Goal: Task Accomplishment & Management: Complete application form

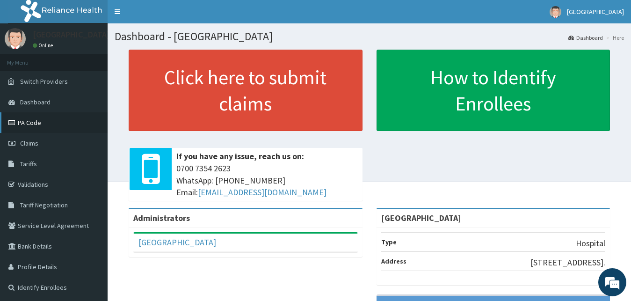
click at [25, 125] on link "PA Code" at bounding box center [54, 122] width 108 height 21
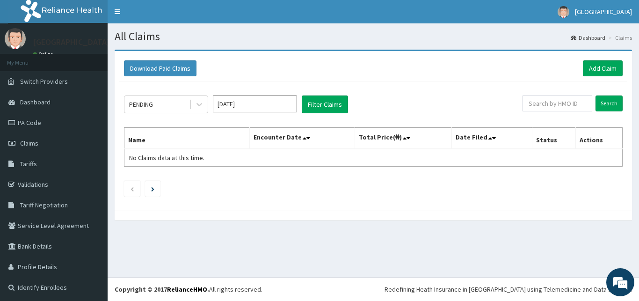
click at [162, 104] on div "PENDING" at bounding box center [156, 104] width 65 height 15
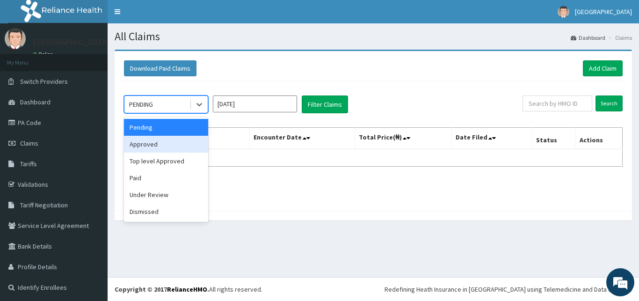
click at [154, 147] on div "Approved" at bounding box center [166, 144] width 84 height 17
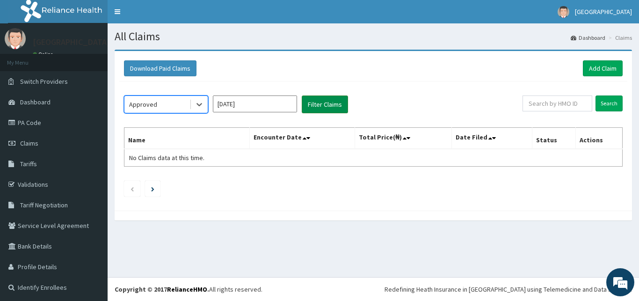
click at [327, 107] on button "Filter Claims" at bounding box center [325, 104] width 46 height 18
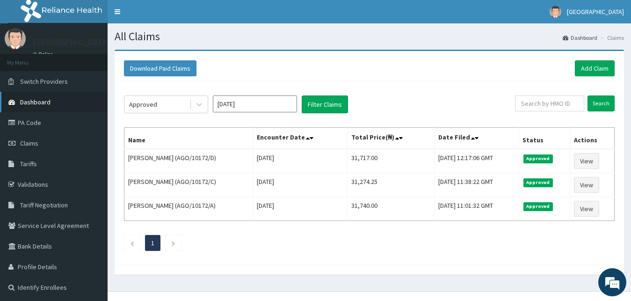
click at [27, 99] on span "Dashboard" at bounding box center [35, 102] width 30 height 8
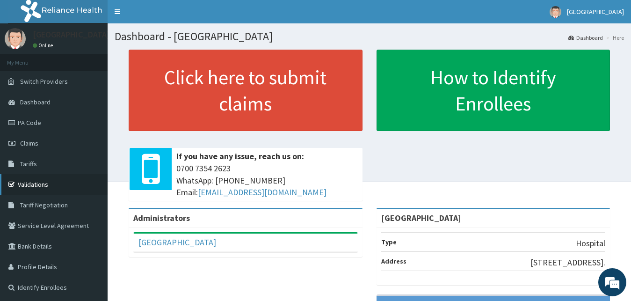
click at [41, 181] on link "Validations" at bounding box center [54, 184] width 108 height 21
click at [53, 121] on link "PA Code" at bounding box center [54, 122] width 108 height 21
click at [57, 124] on link "PA Code" at bounding box center [54, 122] width 108 height 21
click at [44, 129] on link "PA Code" at bounding box center [54, 122] width 108 height 21
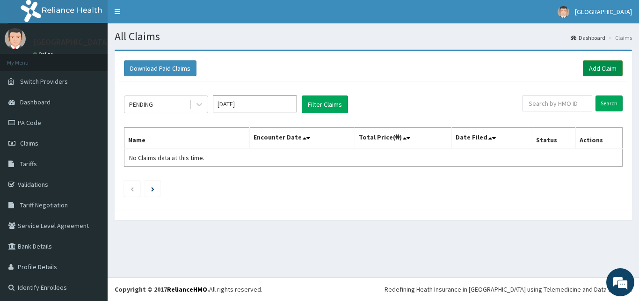
click at [597, 66] on link "Add Claim" at bounding box center [603, 68] width 40 height 16
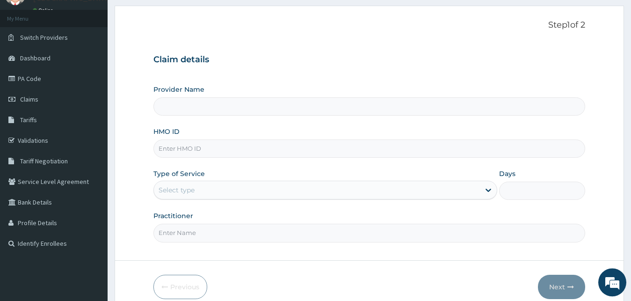
scroll to position [72, 0]
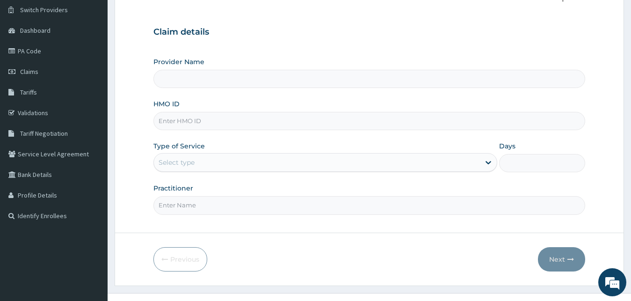
type input "[GEOGRAPHIC_DATA]"
click at [314, 123] on input "HMO ID" at bounding box center [369, 121] width 432 height 18
type input "ENP/11534/A"
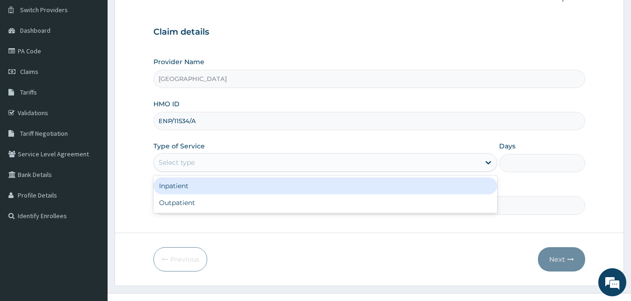
click at [288, 159] on div "Select type" at bounding box center [317, 162] width 326 height 15
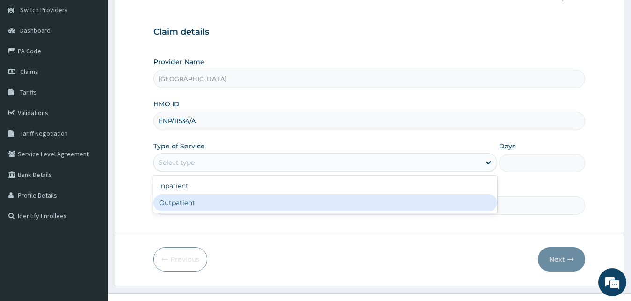
click at [266, 203] on div "Outpatient" at bounding box center [325, 202] width 344 height 17
type input "1"
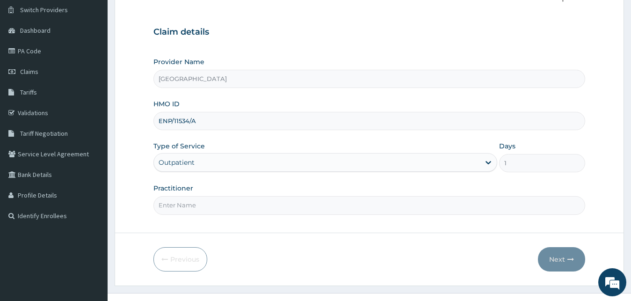
click at [255, 205] on input "Practitioner" at bounding box center [369, 205] width 432 height 18
type input "Dr GLADYS"
click at [555, 259] on button "Next" at bounding box center [561, 259] width 47 height 24
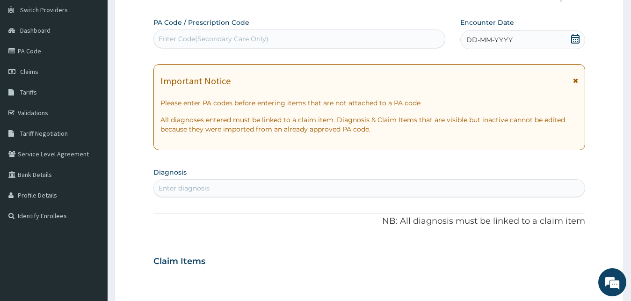
click at [349, 35] on div "Enter Code(Secondary Care Only)" at bounding box center [299, 38] width 291 height 15
paste input "PA/1800F9"
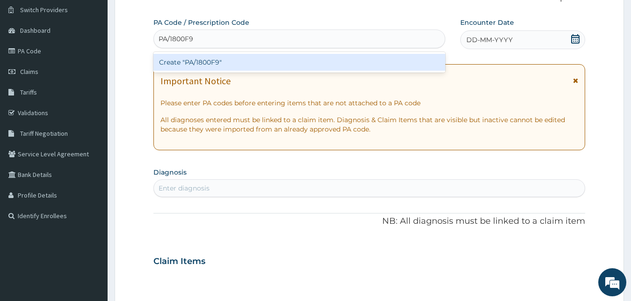
type input "PA/1800F9"
click at [346, 63] on div "Create "PA/1800F9"" at bounding box center [299, 62] width 292 height 17
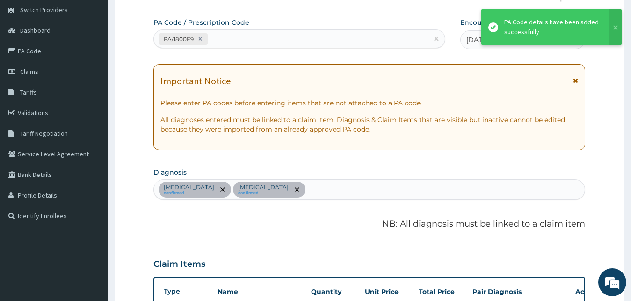
scroll to position [271, 0]
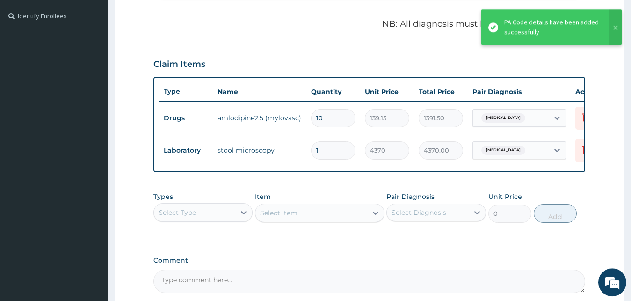
click at [347, 54] on div "Claim Items" at bounding box center [369, 62] width 432 height 24
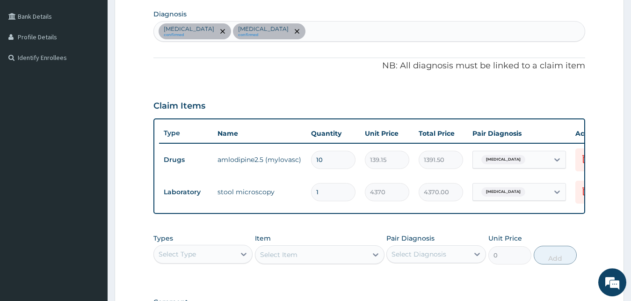
scroll to position [224, 0]
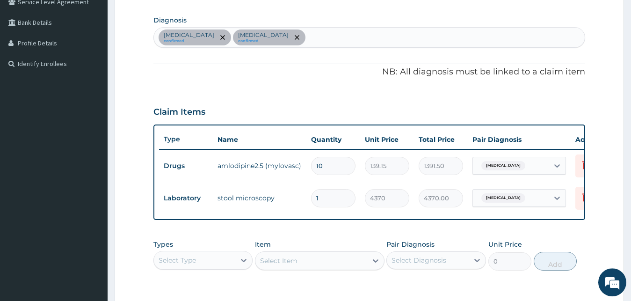
click at [350, 33] on div "Hypertensive emergency confirmed Typhoid fever confirmed" at bounding box center [369, 38] width 431 height 20
type input "MALARIA"
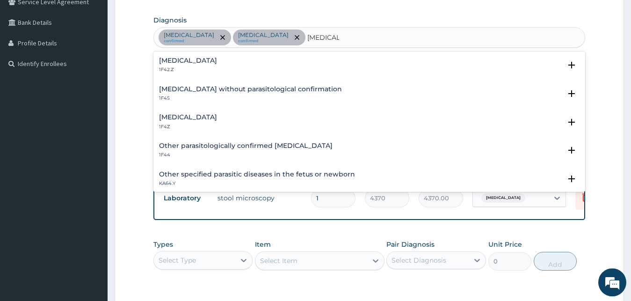
click at [211, 114] on h4 "Malaria, unspecified" at bounding box center [188, 117] width 58 height 7
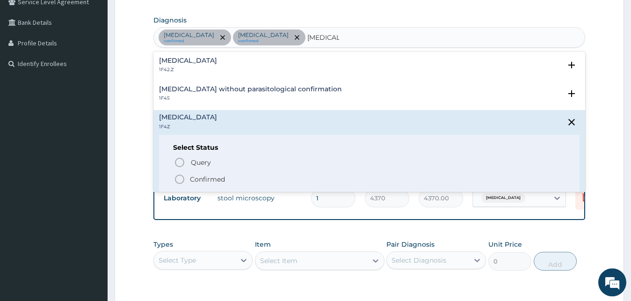
click at [179, 178] on icon "status option filled" at bounding box center [179, 179] width 11 height 11
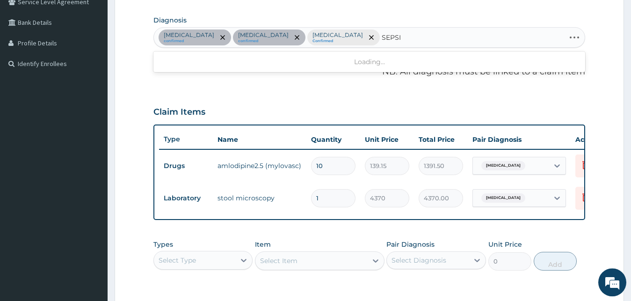
type input "SEPSIS"
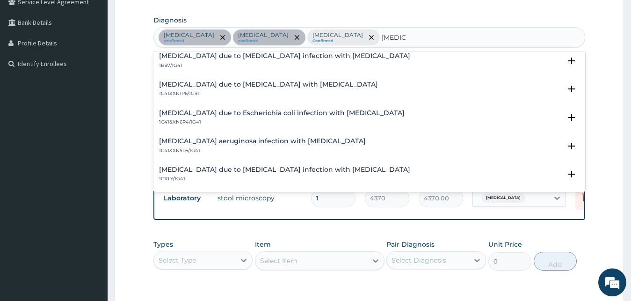
scroll to position [1112, 0]
